Goal: Transaction & Acquisition: Purchase product/service

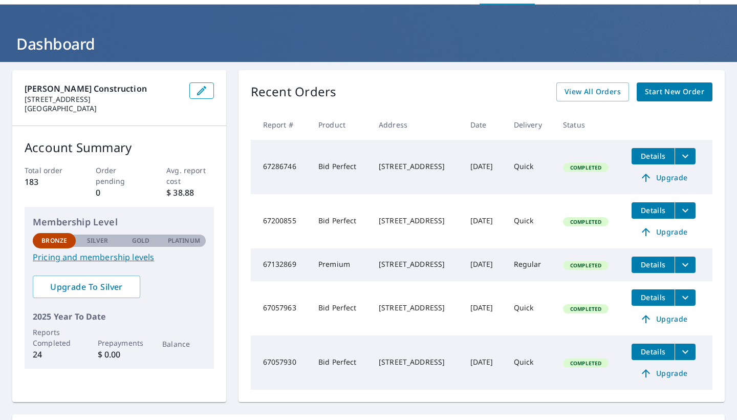
scroll to position [12, 0]
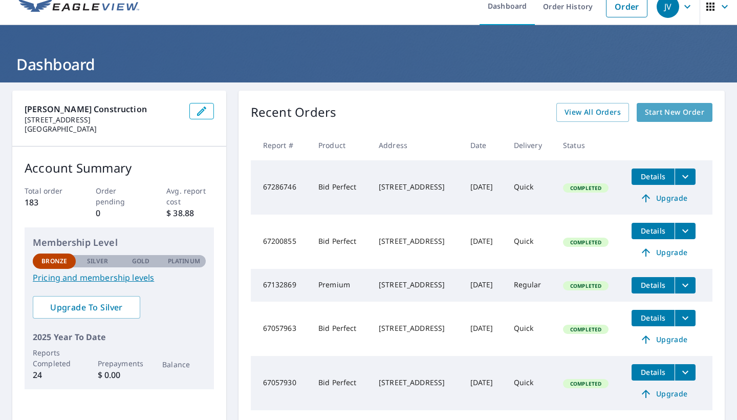
click at [666, 113] on span "Start New Order" at bounding box center [674, 112] width 59 height 13
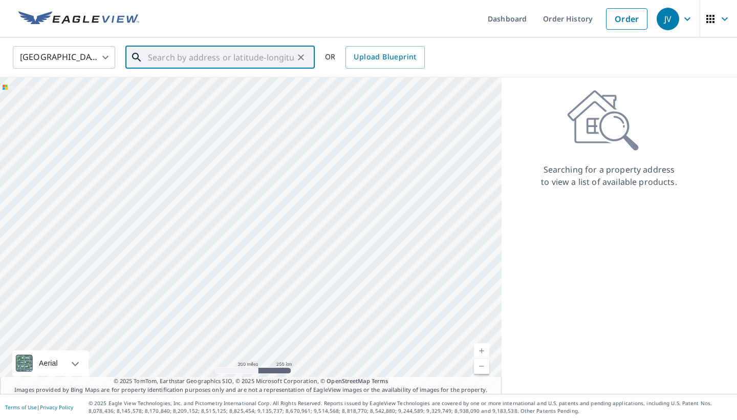
click at [204, 59] on input "text" at bounding box center [221, 57] width 146 height 29
click at [191, 88] on span "1642 Elkton Pl" at bounding box center [226, 87] width 161 height 12
type input "1642 [GEOGRAPHIC_DATA]"
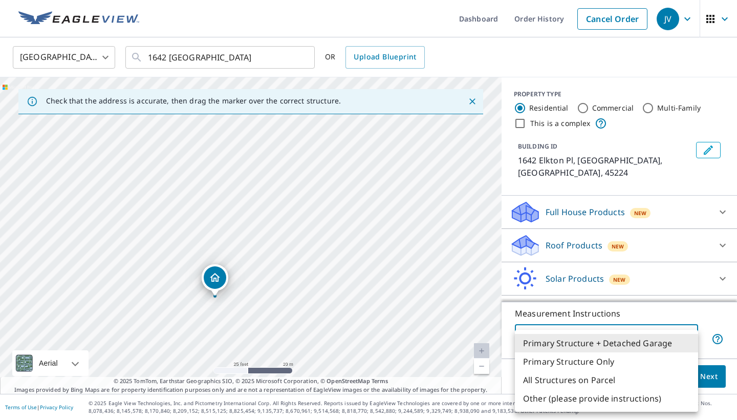
click at [688, 336] on body "JV JV Dashboard Order History Cancel Order JV [GEOGRAPHIC_DATA] [GEOGRAPHIC_DAT…" at bounding box center [368, 210] width 737 height 420
click at [674, 364] on li "Primary Structure Only" at bounding box center [606, 361] width 183 height 18
type input "2"
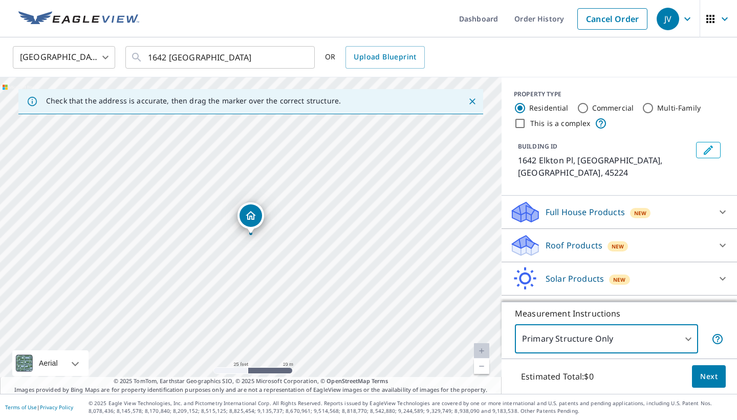
click at [706, 373] on span "Next" at bounding box center [708, 376] width 17 height 13
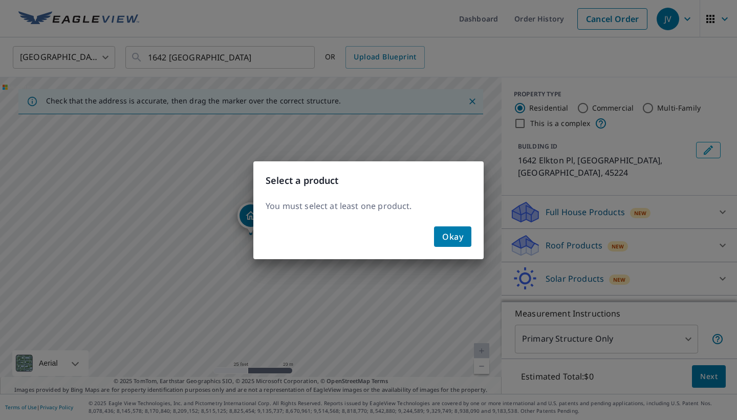
click at [474, 237] on div "Okay" at bounding box center [368, 240] width 230 height 37
click at [453, 237] on span "Okay" at bounding box center [452, 236] width 21 height 14
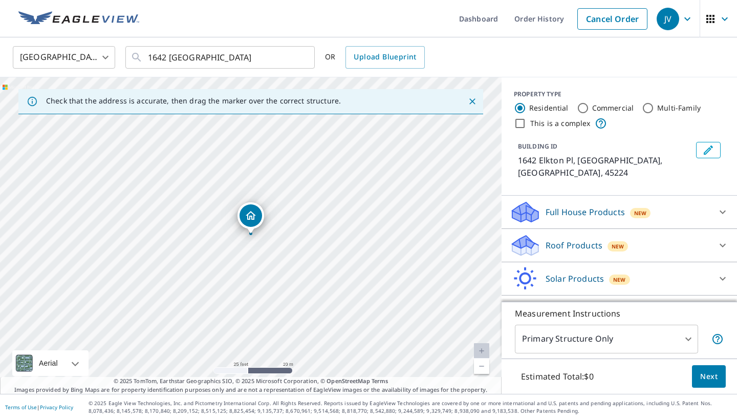
click at [542, 239] on div "Roof Products New" at bounding box center [610, 245] width 201 height 24
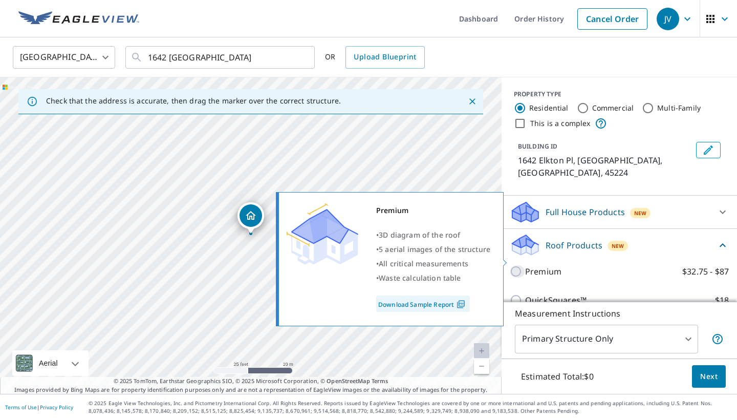
click at [518, 265] on input "Premium $32.75 - $87" at bounding box center [517, 271] width 15 height 12
checkbox input "true"
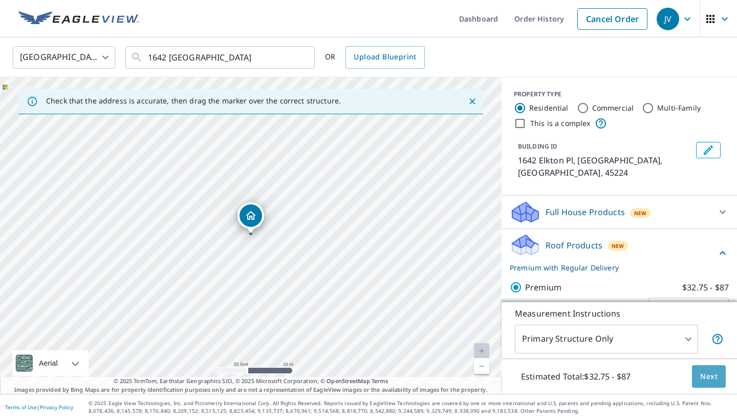
click at [717, 377] on span "Next" at bounding box center [708, 376] width 17 height 13
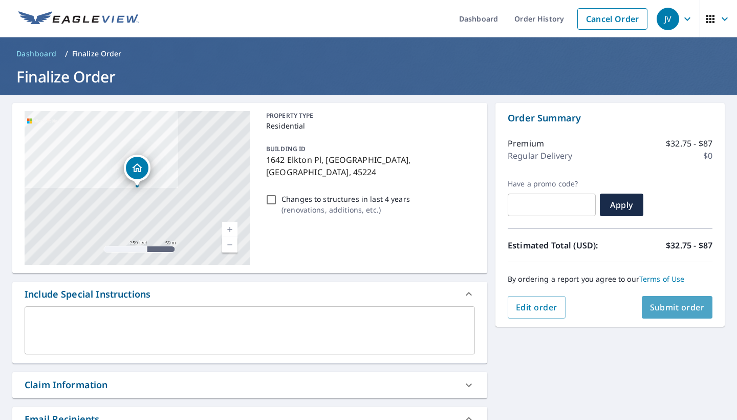
click at [667, 303] on span "Submit order" at bounding box center [677, 306] width 55 height 11
